Goal: Navigation & Orientation: Find specific page/section

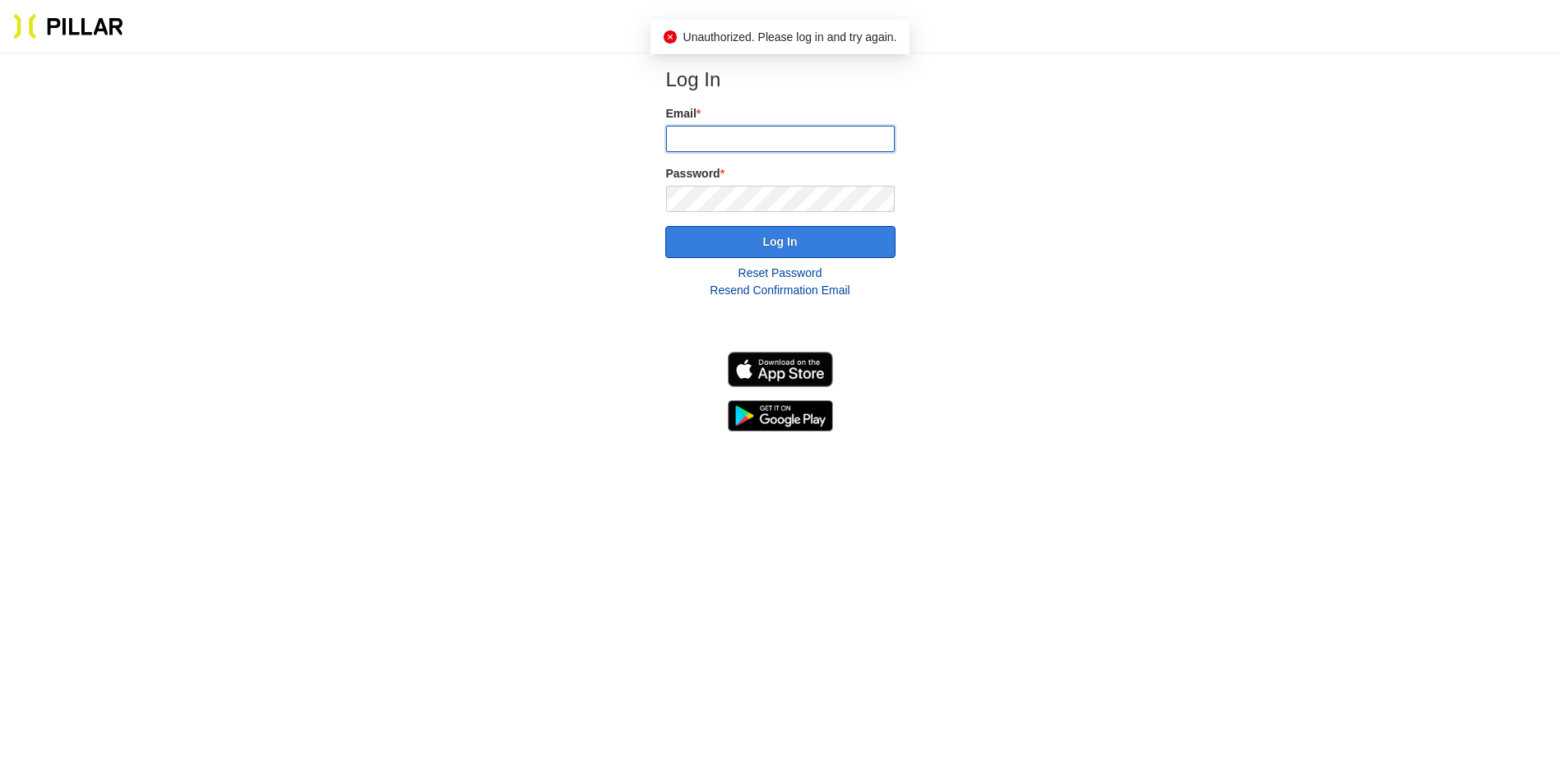
type input "[PERSON_NAME][EMAIL_ADDRESS][PERSON_NAME][DOMAIN_NAME]"
click at [796, 246] on button "Log In" at bounding box center [780, 242] width 230 height 32
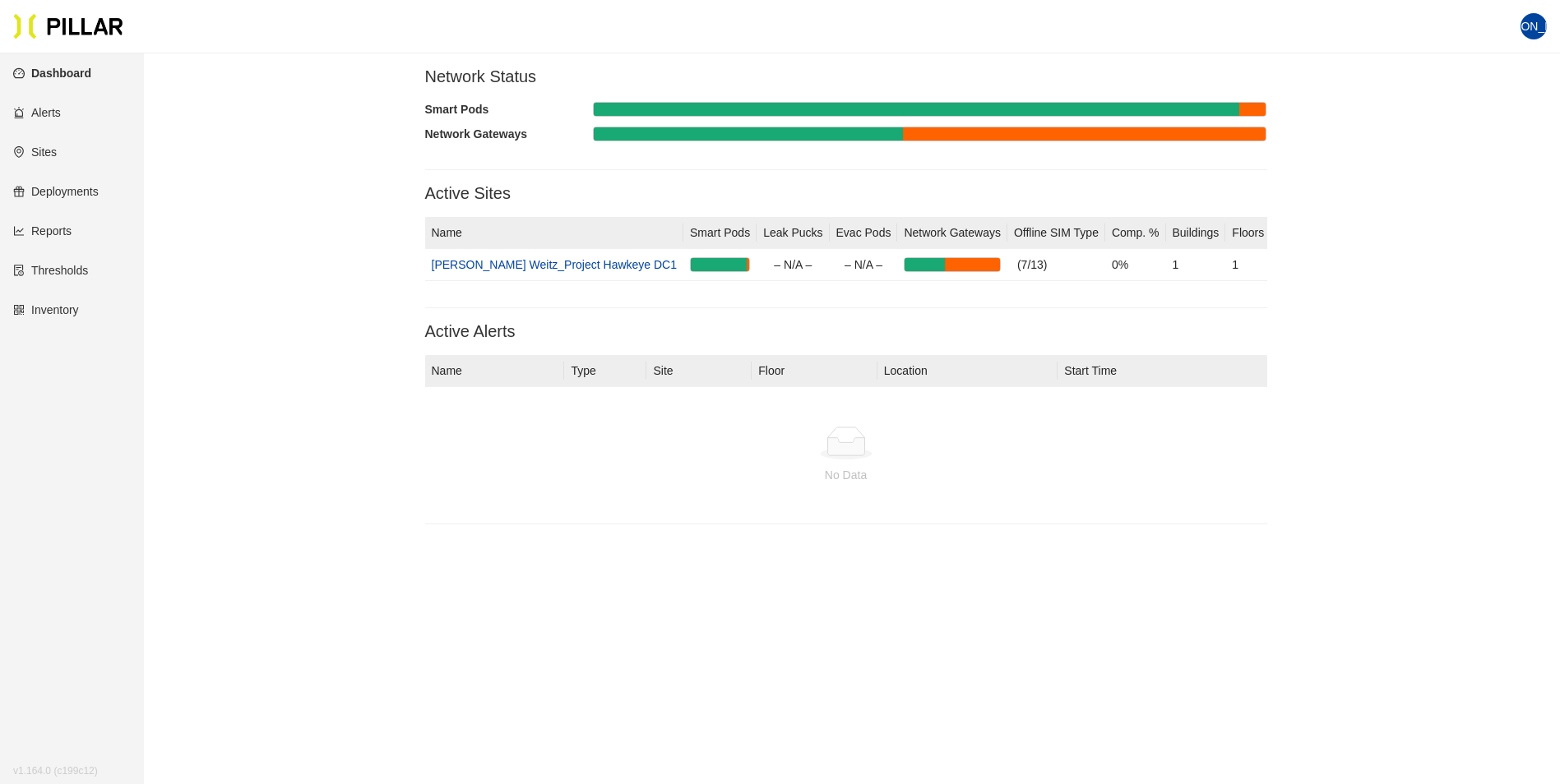
click at [48, 154] on link "Sites" at bounding box center [35, 152] width 44 height 13
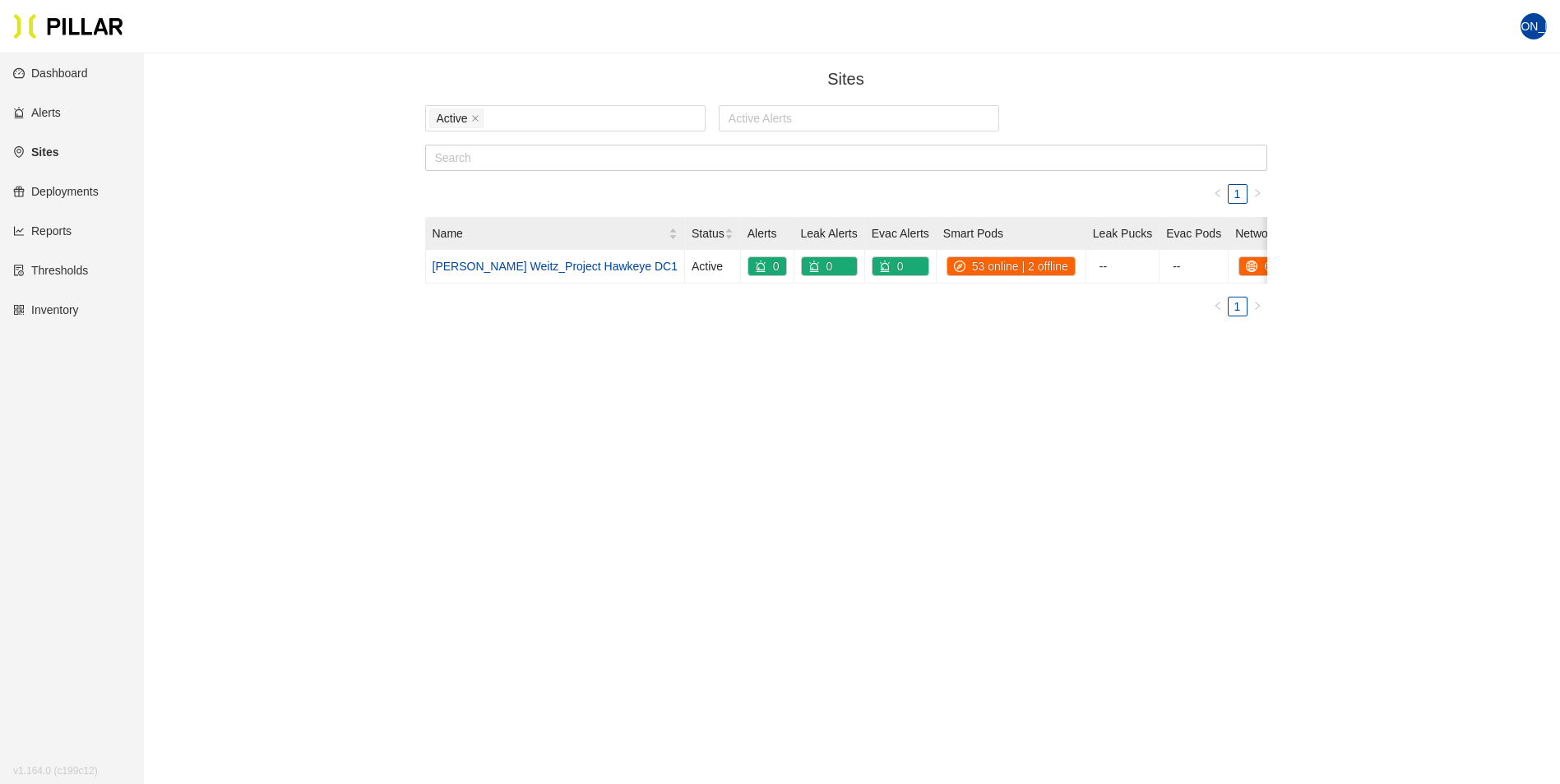
click at [75, 76] on link "Dashboard" at bounding box center [51, 73] width 75 height 13
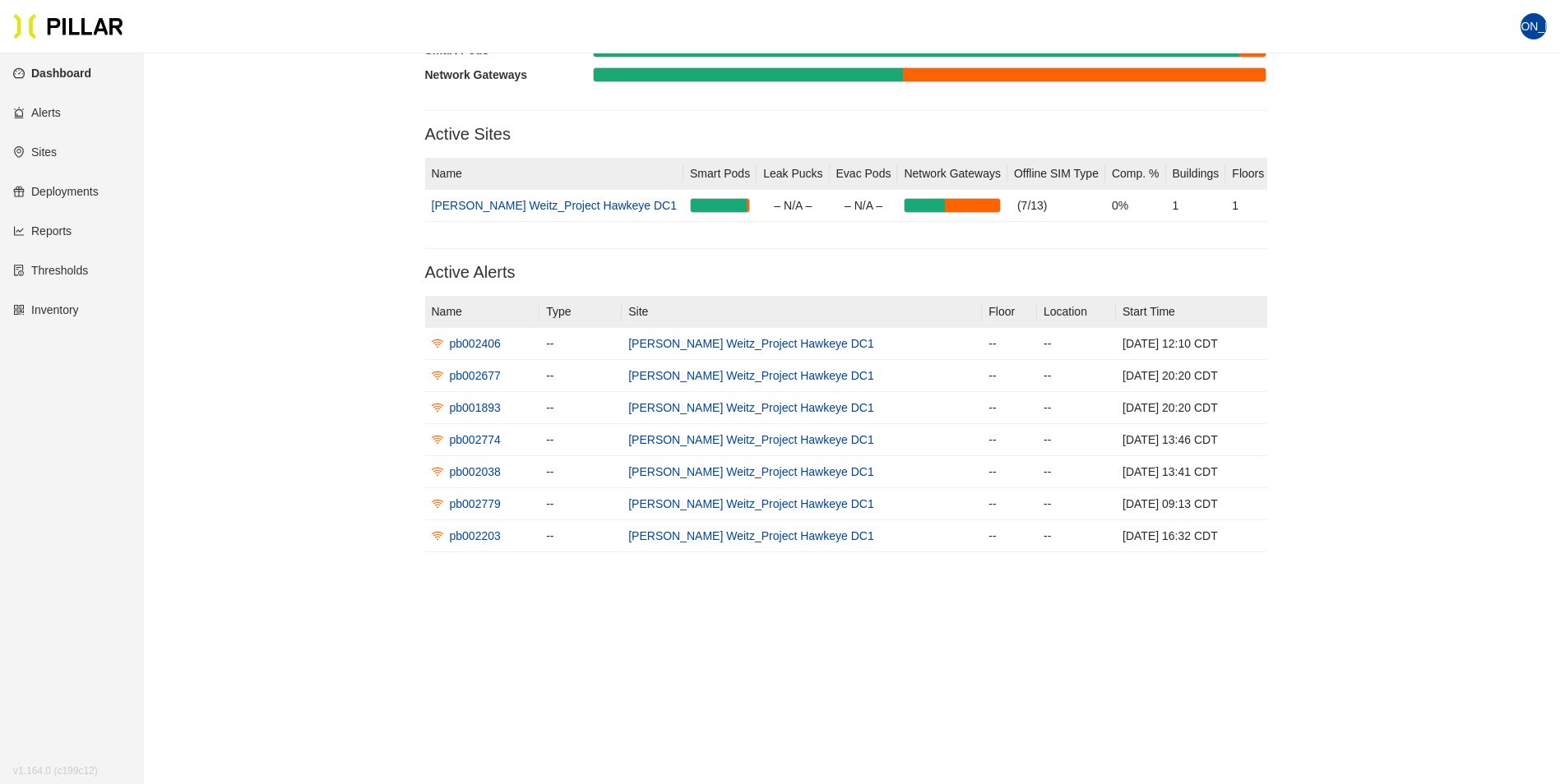
scroll to position [64, 0]
